Goal: Navigation & Orientation: Find specific page/section

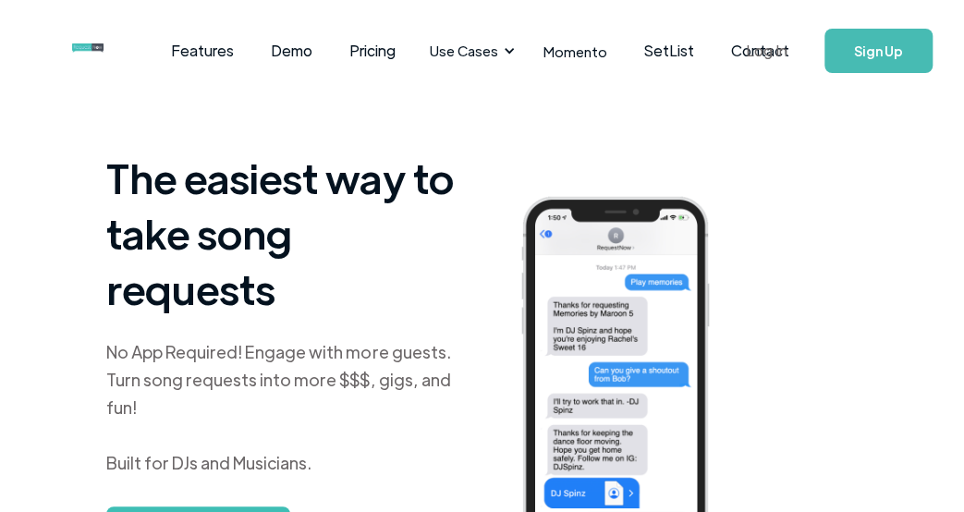
click at [772, 57] on link "Log In" at bounding box center [766, 50] width 79 height 65
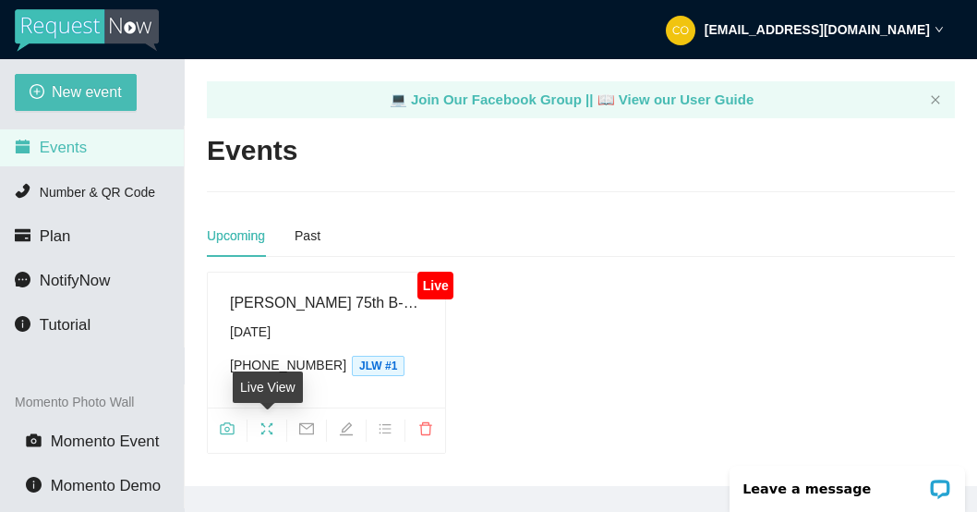
click at [267, 430] on icon "fullscreen" at bounding box center [267, 428] width 15 height 15
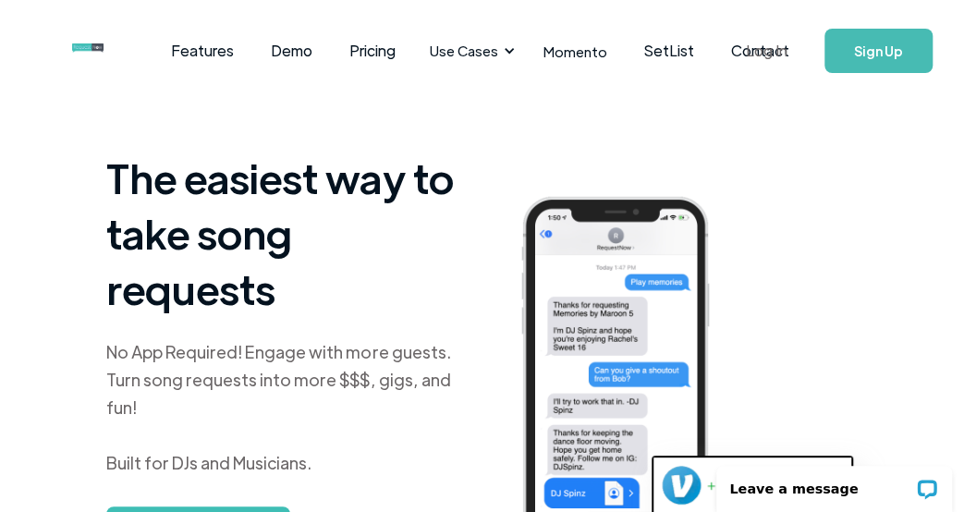
click at [756, 51] on link "Log In" at bounding box center [766, 50] width 79 height 65
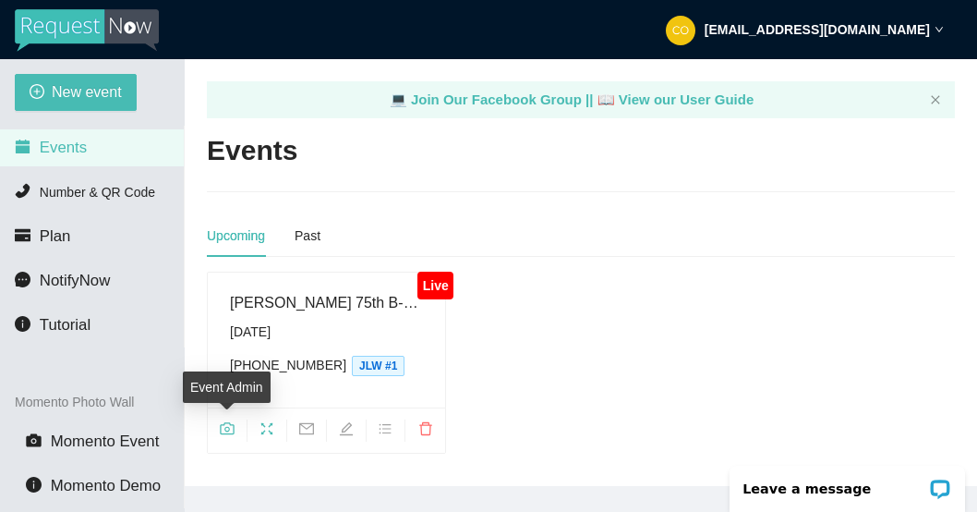
click at [224, 424] on icon "camera" at bounding box center [227, 428] width 14 height 12
